Goal: Check status: Check status

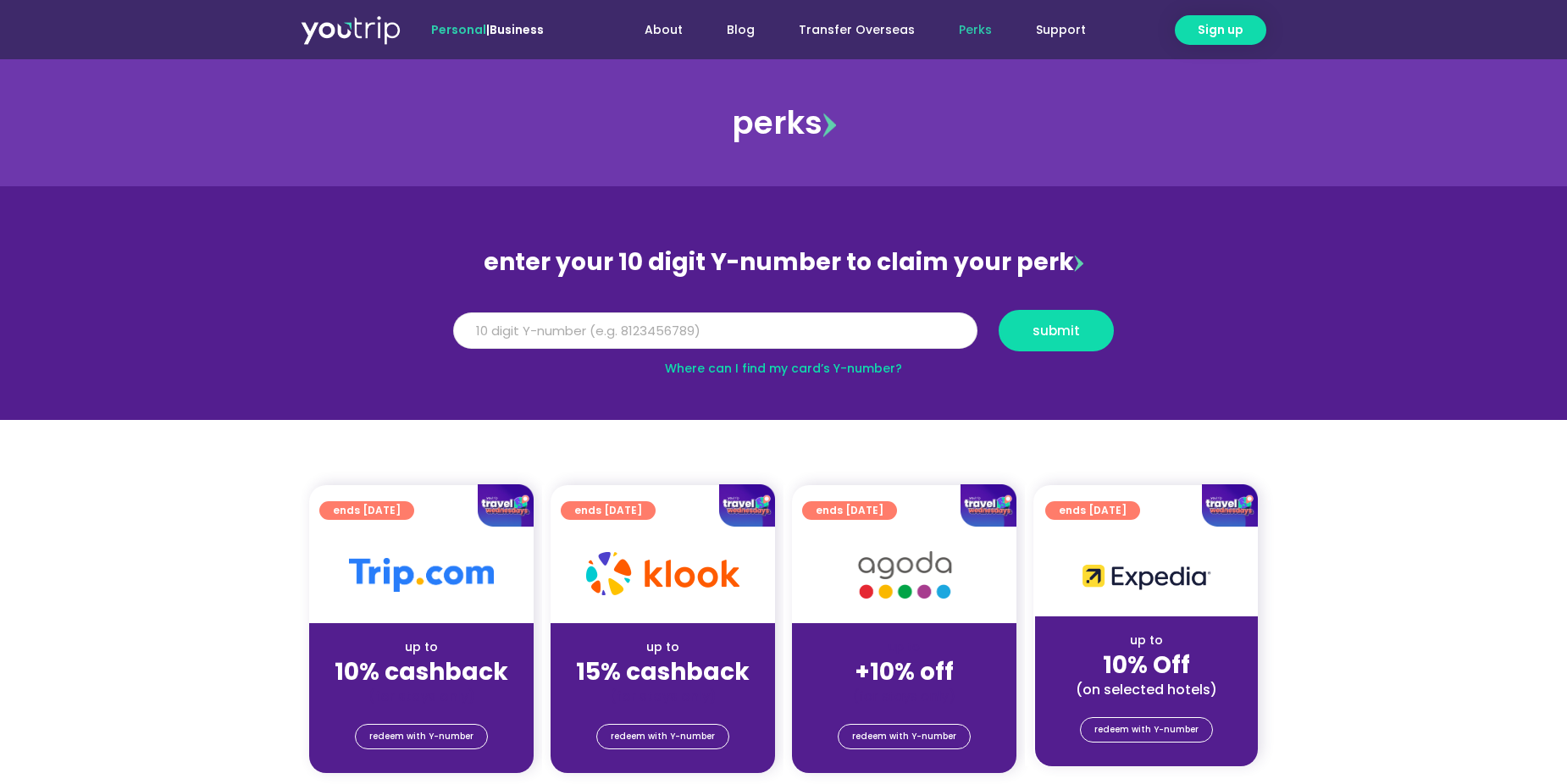
drag, startPoint x: 0, startPoint y: 0, endPoint x: 844, endPoint y: 337, distance: 908.8
click at [844, 337] on input "Y Number" at bounding box center [715, 330] width 525 height 37
click at [843, 369] on link "Where can I find my card’s Y-number?" at bounding box center [784, 368] width 237 height 17
click at [853, 330] on input "Y Number" at bounding box center [715, 330] width 525 height 37
type input "8149336996"
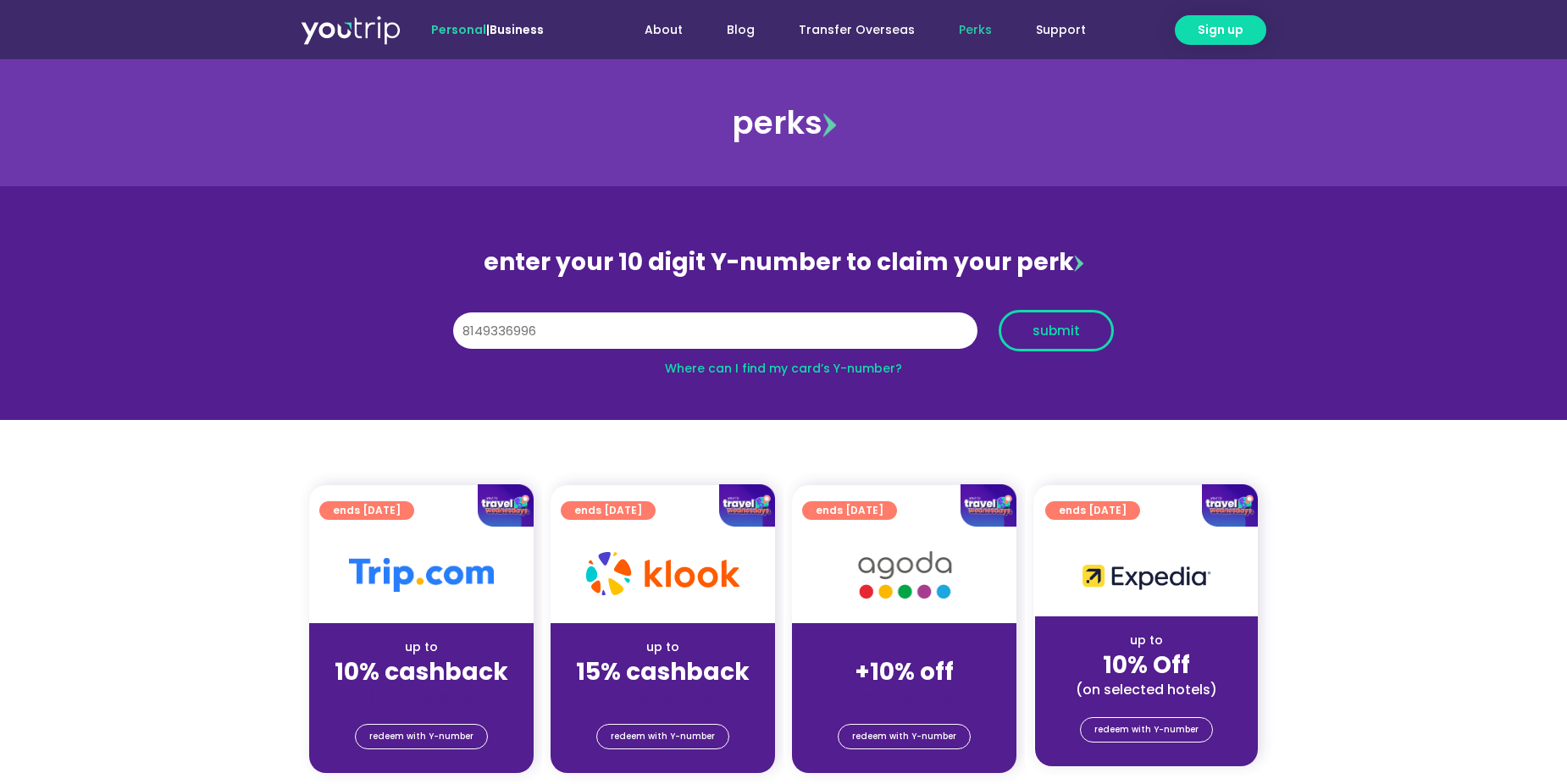
click at [1083, 344] on button "submit" at bounding box center [1056, 330] width 115 height 42
